Goal: Transaction & Acquisition: Purchase product/service

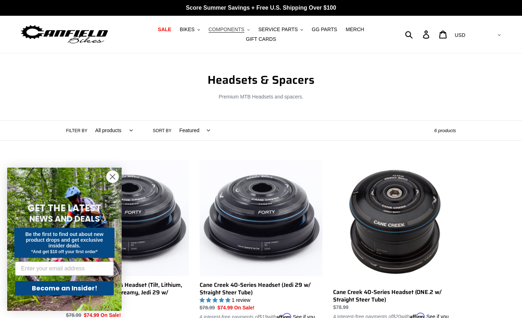
click at [220, 29] on span "COMPONENTS" at bounding box center [227, 29] width 36 height 6
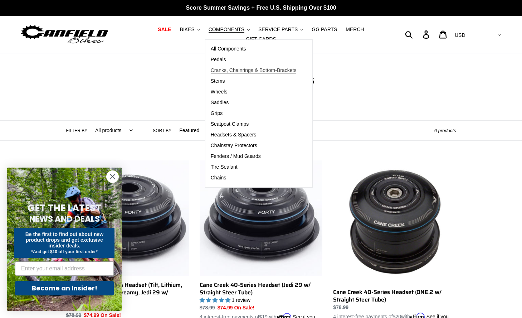
click at [220, 67] on span "Cranks, Chainrings & Bottom-Brackets" at bounding box center [254, 70] width 86 height 6
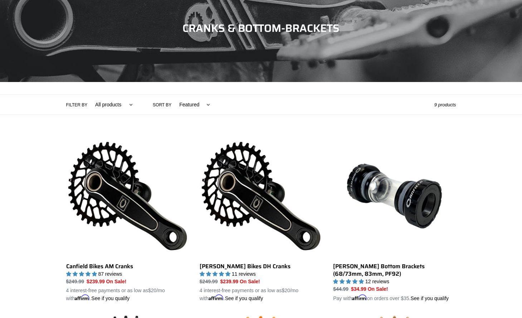
scroll to position [172, 0]
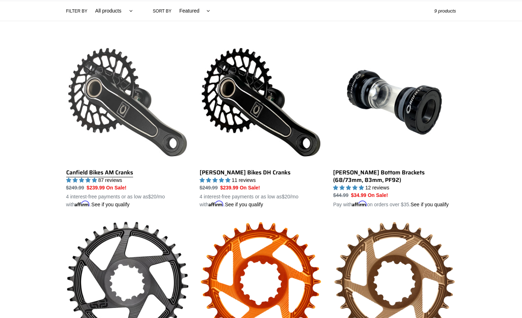
click at [136, 108] on link "Canfield Bikes AM Cranks" at bounding box center [127, 124] width 123 height 167
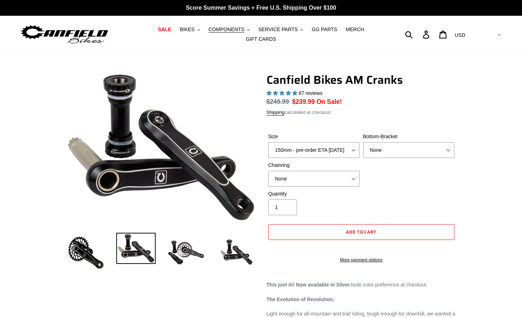
select select "highest-rating"
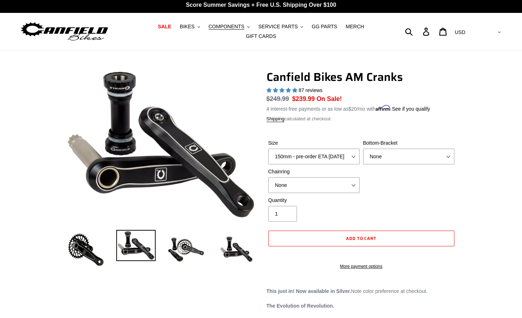
scroll to position [4, 0]
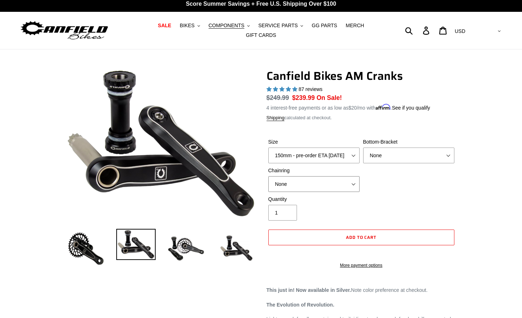
click at [351, 187] on select "None 30t Round (Boost 148) 30t Oval (Boost 148) 32t Round (Boost 148) 32t Oval …" at bounding box center [313, 184] width 91 height 16
click at [268, 176] on select "None 30t Round (Boost 148) 30t Oval (Boost 148) 32t Round (Boost 148) 32t Oval …" at bounding box center [313, 184] width 91 height 16
click at [402, 160] on select "None BSA Threaded 68/73mm Press Fit PF92" at bounding box center [408, 155] width 91 height 16
click at [363, 147] on select "None BSA Threaded 68/73mm Press Fit PF92" at bounding box center [408, 155] width 91 height 16
click at [249, 23] on button "COMPONENTS .cls-1{fill:#231f20}" at bounding box center [229, 26] width 48 height 10
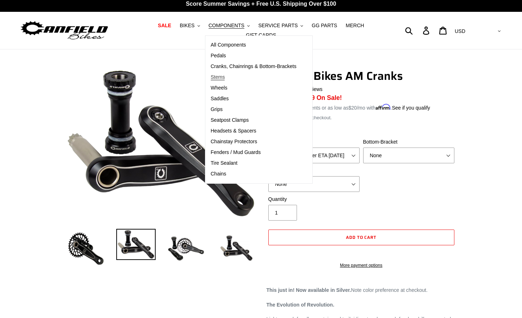
click at [221, 76] on span "Stems" at bounding box center [218, 77] width 14 height 6
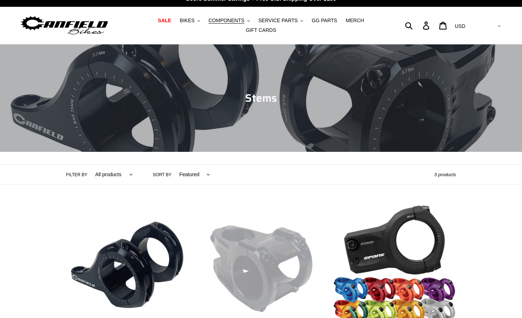
scroll to position [20, 0]
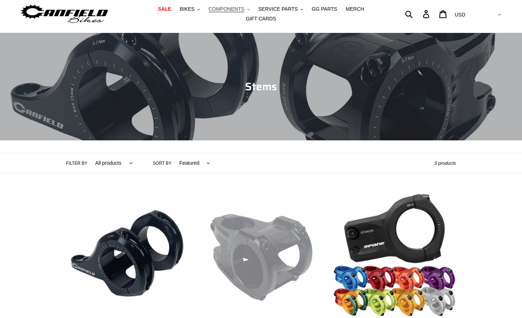
click at [242, 9] on span "COMPONENTS" at bounding box center [227, 9] width 36 height 6
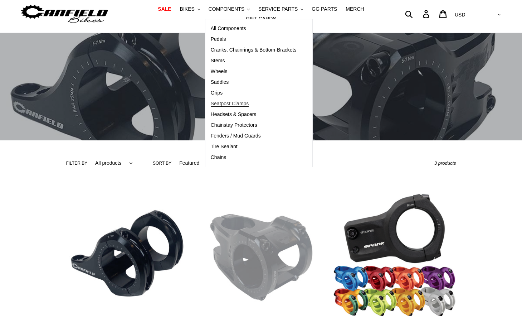
click at [235, 105] on span "Seatpost Clamps" at bounding box center [230, 104] width 38 height 6
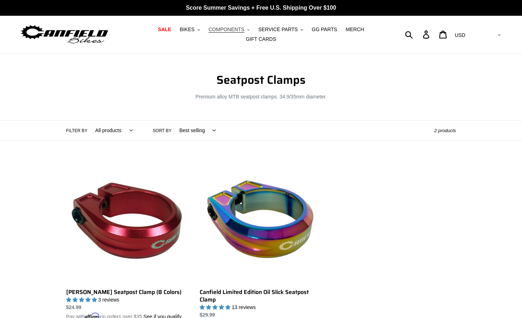
click at [234, 30] on span "COMPONENTS" at bounding box center [227, 29] width 36 height 6
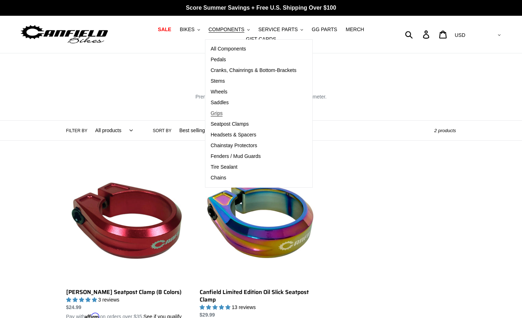
click at [219, 114] on span "Grips" at bounding box center [217, 113] width 12 height 6
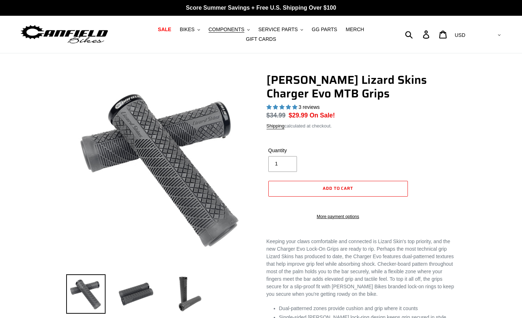
select select "highest-rating"
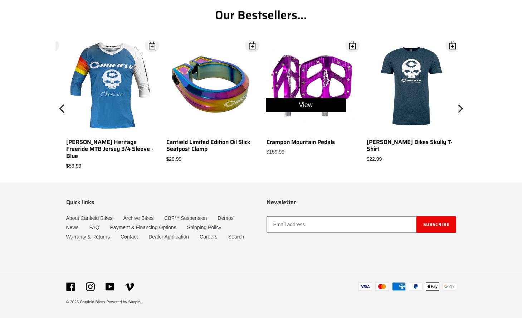
scroll to position [656, 0]
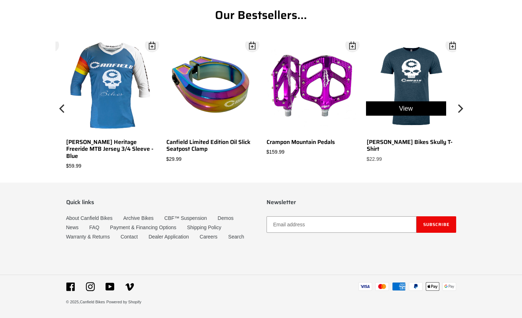
click at [423, 82] on div "View" at bounding box center [406, 108] width 100 height 133
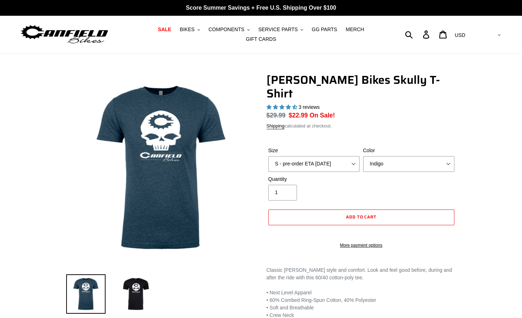
select select "highest-rating"
click at [341, 161] on select "S - pre-order ETA [DATE] M - pre-order ETA [DATE] L - pre-order ETA [DATE] XL -…" at bounding box center [313, 164] width 91 height 16
select select "XXL - pre-order ETA [DATE]"
click at [268, 156] on select "S - pre-order ETA [DATE] M - pre-order ETA [DATE] L - pre-order ETA [DATE] XL -…" at bounding box center [313, 164] width 91 height 16
